Goal: Information Seeking & Learning: Learn about a topic

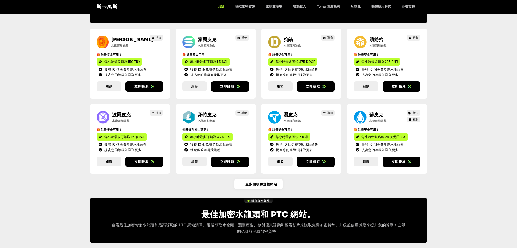
scroll to position [299, 0]
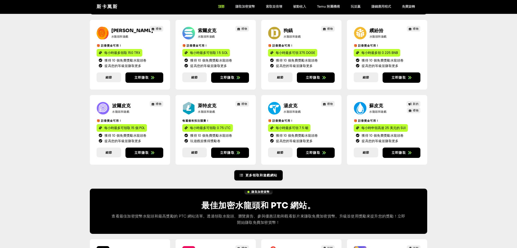
click at [268, 174] on font "更多領取和遊戲網站" at bounding box center [261, 175] width 32 height 4
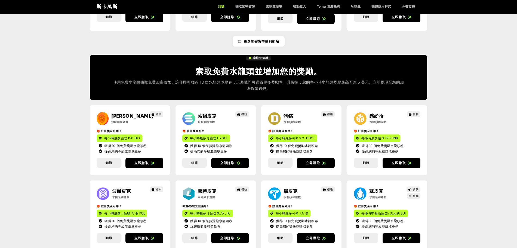
scroll to position [190, 0]
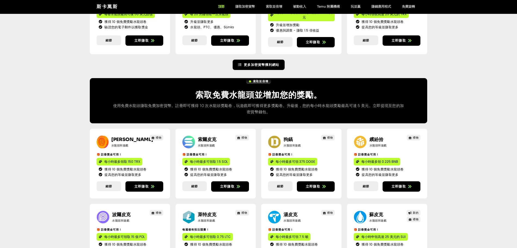
click at [265, 63] on font "更多加密貨幣獲利網站" at bounding box center [261, 65] width 35 height 4
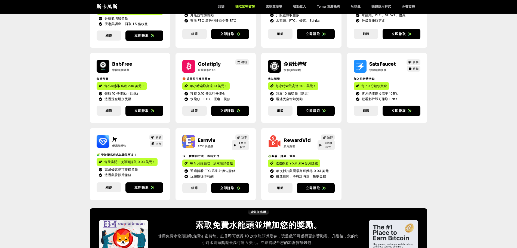
scroll to position [109, 0]
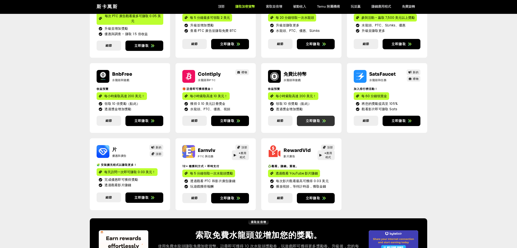
click at [316, 124] on link "立即賺取" at bounding box center [316, 121] width 38 height 10
click at [408, 119] on span at bounding box center [409, 120] width 3 height 5
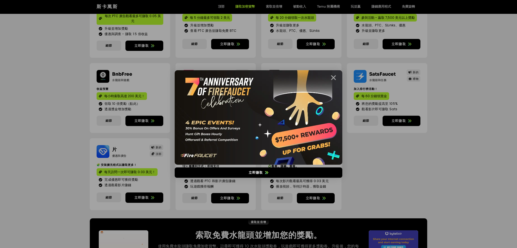
click at [333, 77] on icon "關閉" at bounding box center [333, 77] width 7 height 7
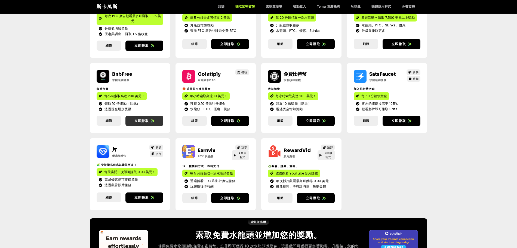
click at [149, 118] on span "立即賺取" at bounding box center [144, 120] width 38 height 5
click at [239, 119] on span at bounding box center [238, 120] width 3 height 5
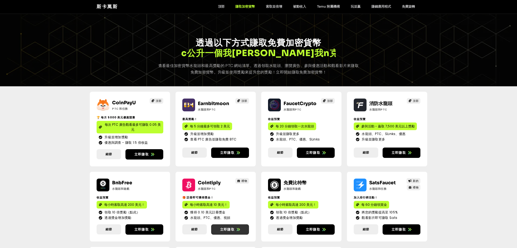
scroll to position [0, 0]
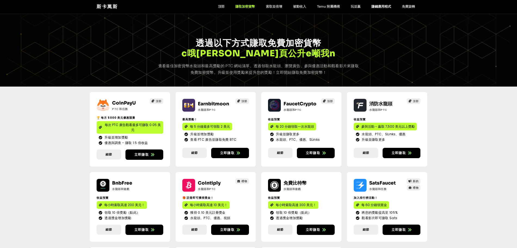
click at [379, 6] on font "賺錢應用程式" at bounding box center [381, 6] width 20 height 4
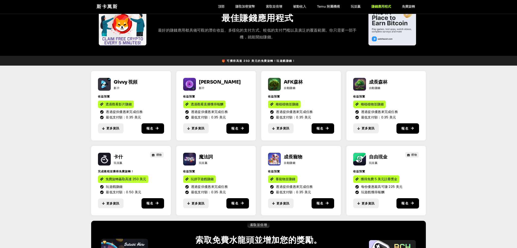
scroll to position [54, 0]
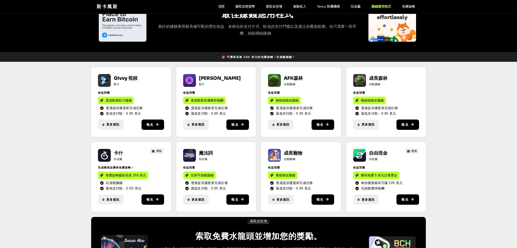
click at [115, 156] on font "卡什" at bounding box center [118, 153] width 9 height 6
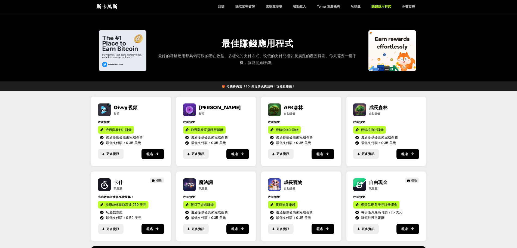
scroll to position [0, 0]
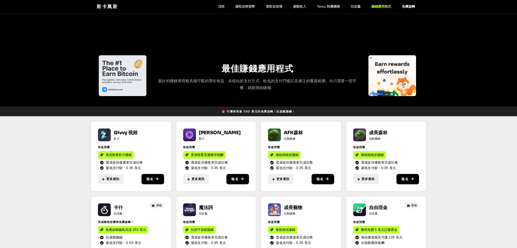
click at [414, 7] on font "免費旋轉" at bounding box center [408, 6] width 13 height 4
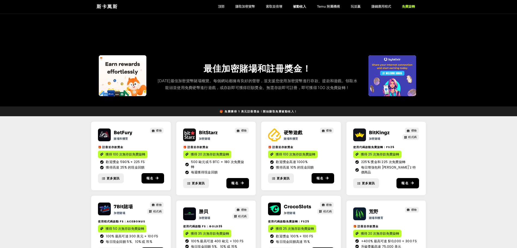
click at [299, 8] on font "被動收入" at bounding box center [299, 6] width 13 height 4
